Goal: Information Seeking & Learning: Learn about a topic

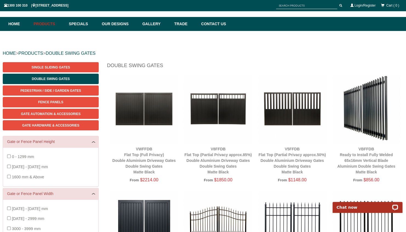
scroll to position [24, 0]
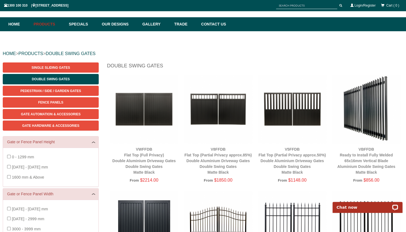
click at [367, 122] on img at bounding box center [366, 109] width 69 height 69
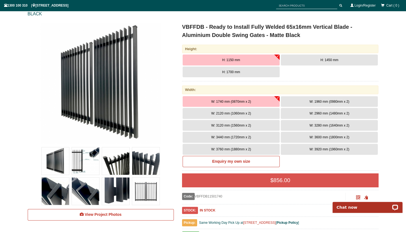
scroll to position [72, 0]
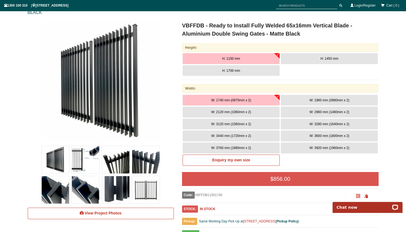
click at [55, 161] on img at bounding box center [55, 159] width 27 height 27
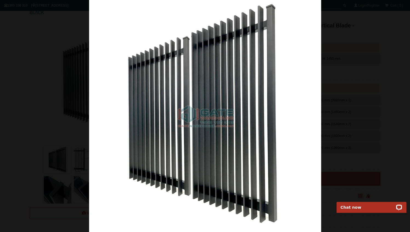
click at [244, 160] on img at bounding box center [205, 116] width 232 height 232
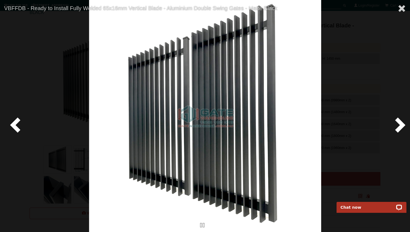
click at [394, 126] on span at bounding box center [399, 125] width 16 height 16
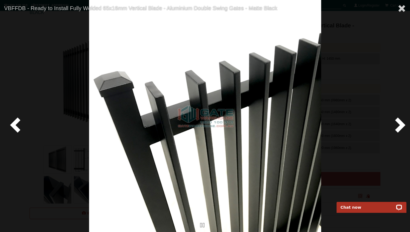
click at [394, 126] on span at bounding box center [399, 125] width 16 height 16
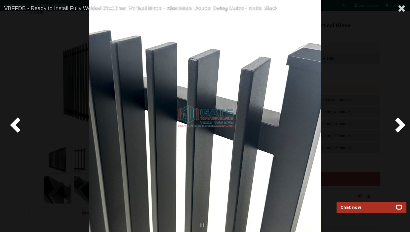
click at [394, 126] on span at bounding box center [399, 125] width 16 height 16
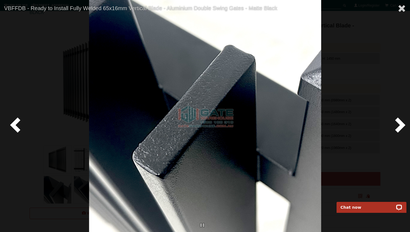
click at [394, 126] on span at bounding box center [399, 125] width 16 height 16
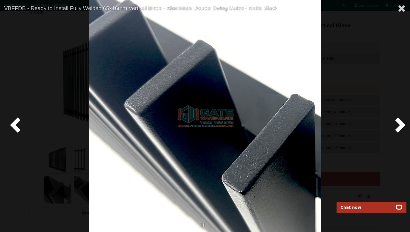
click at [394, 126] on span at bounding box center [399, 125] width 16 height 16
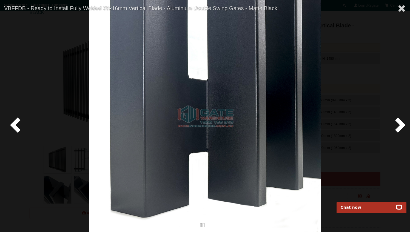
click at [394, 126] on span at bounding box center [399, 125] width 16 height 16
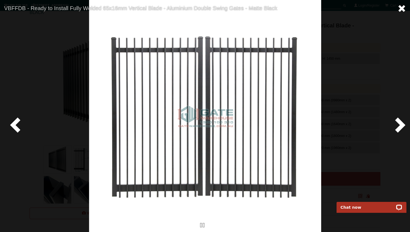
click at [402, 8] on span at bounding box center [402, 8] width 8 height 8
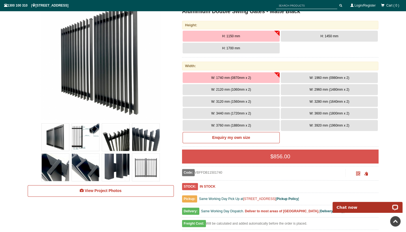
scroll to position [0, 0]
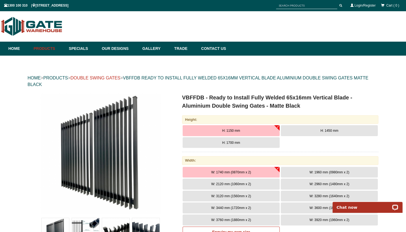
click at [120, 77] on link "DOUBLE SWING GATES" at bounding box center [95, 78] width 50 height 5
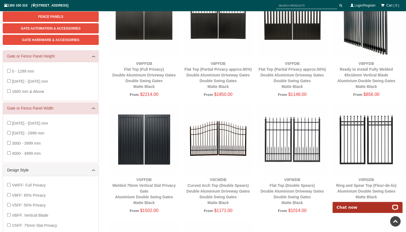
scroll to position [60, 0]
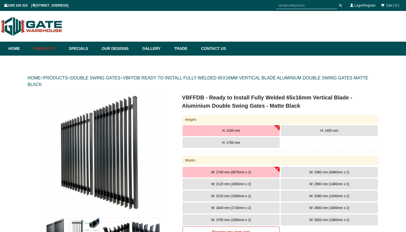
scroll to position [14, 0]
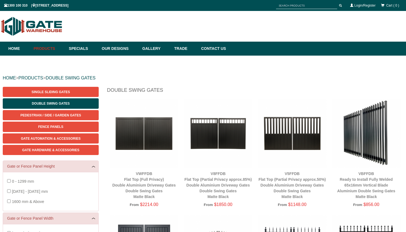
scroll to position [14, 0]
